Goal: Task Accomplishment & Management: Manage account settings

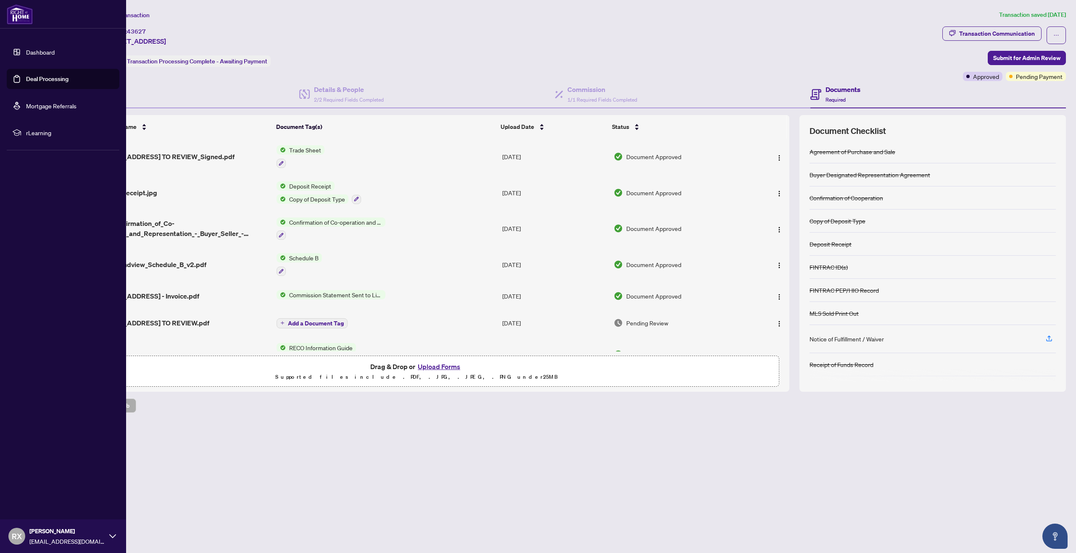
click at [39, 53] on link "Dashboard" at bounding box center [40, 52] width 29 height 8
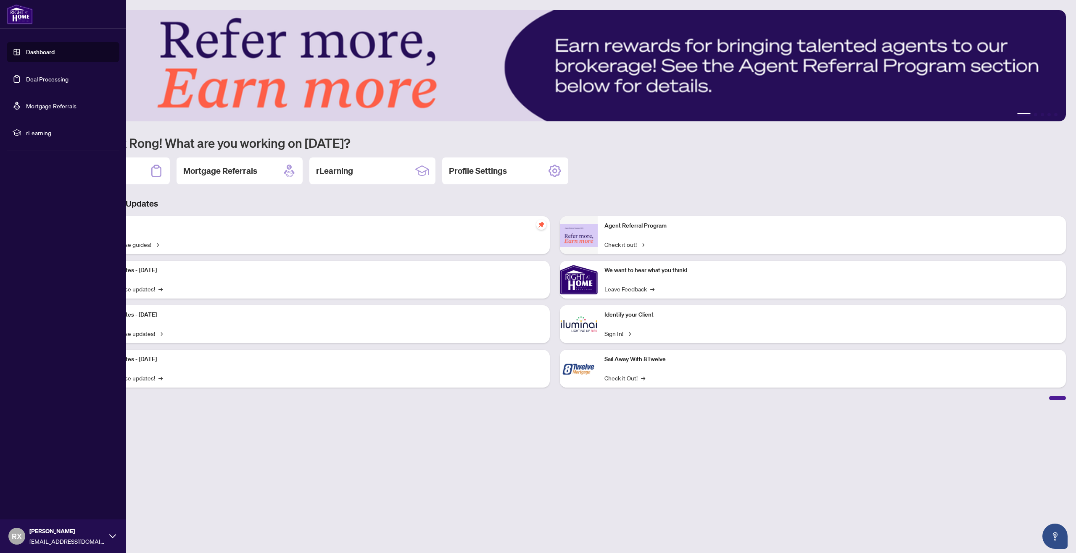
drag, startPoint x: 45, startPoint y: 82, endPoint x: 90, endPoint y: 117, distance: 56.8
click at [46, 82] on link "Deal Processing" at bounding box center [47, 79] width 42 height 8
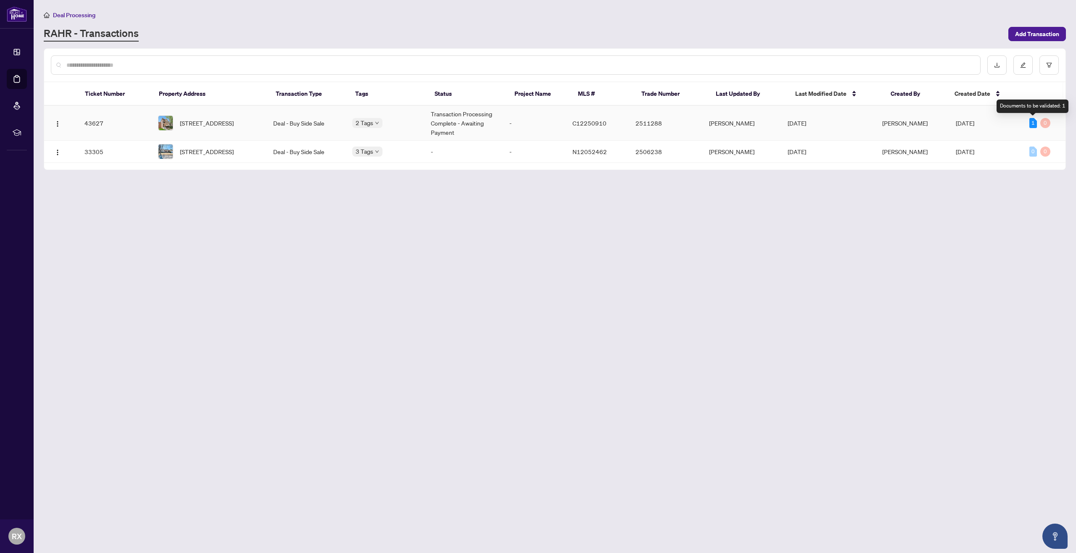
click at [1030, 122] on div "1" at bounding box center [1033, 123] width 8 height 10
click at [220, 118] on span "[STREET_ADDRESS]" at bounding box center [207, 122] width 54 height 9
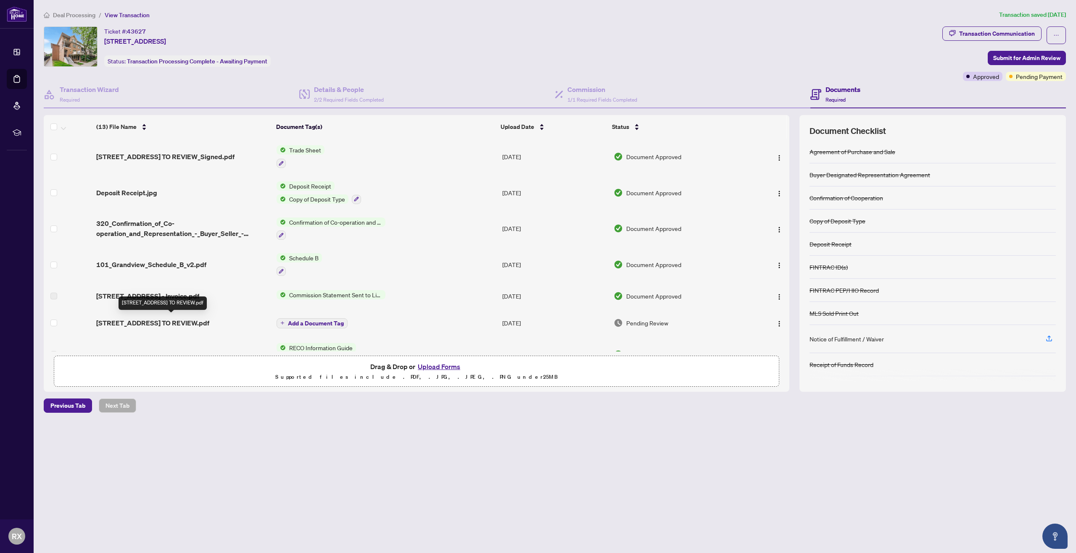
click at [193, 320] on span "[STREET_ADDRESS] TO REVIEW.pdf" at bounding box center [152, 323] width 113 height 10
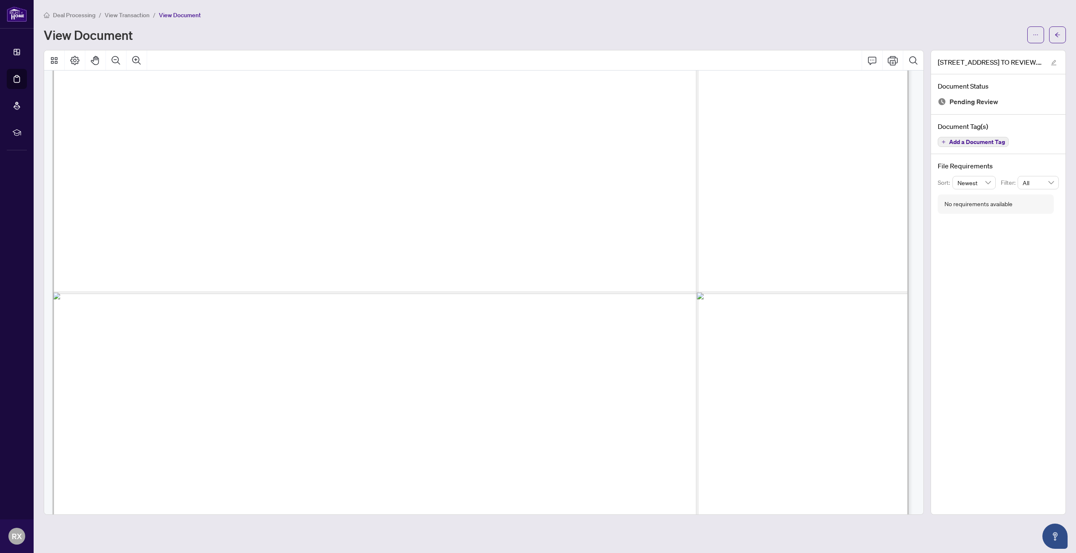
scroll to position [430, 0]
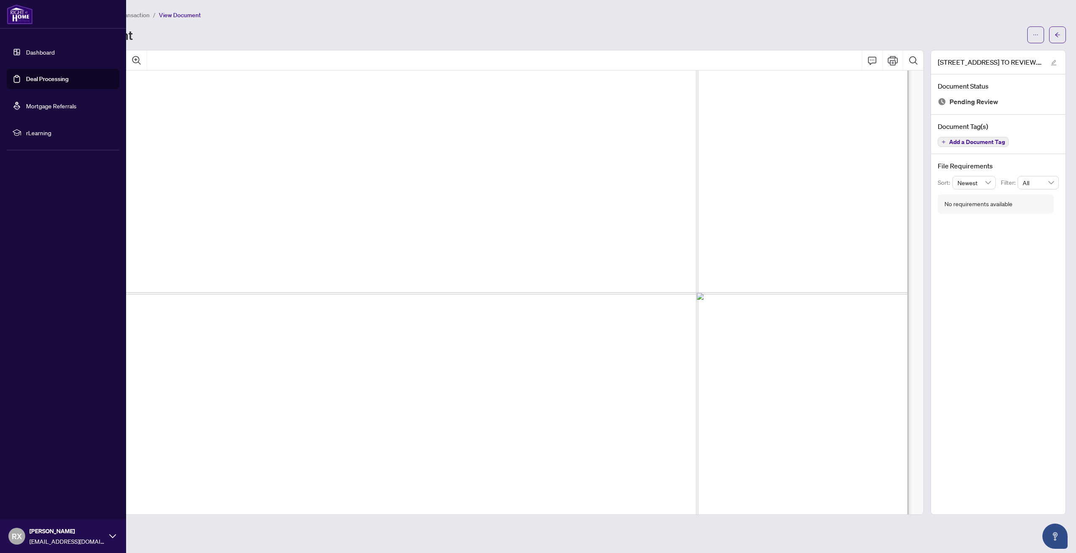
click at [47, 77] on link "Deal Processing" at bounding box center [47, 79] width 42 height 8
